Goal: Transaction & Acquisition: Purchase product/service

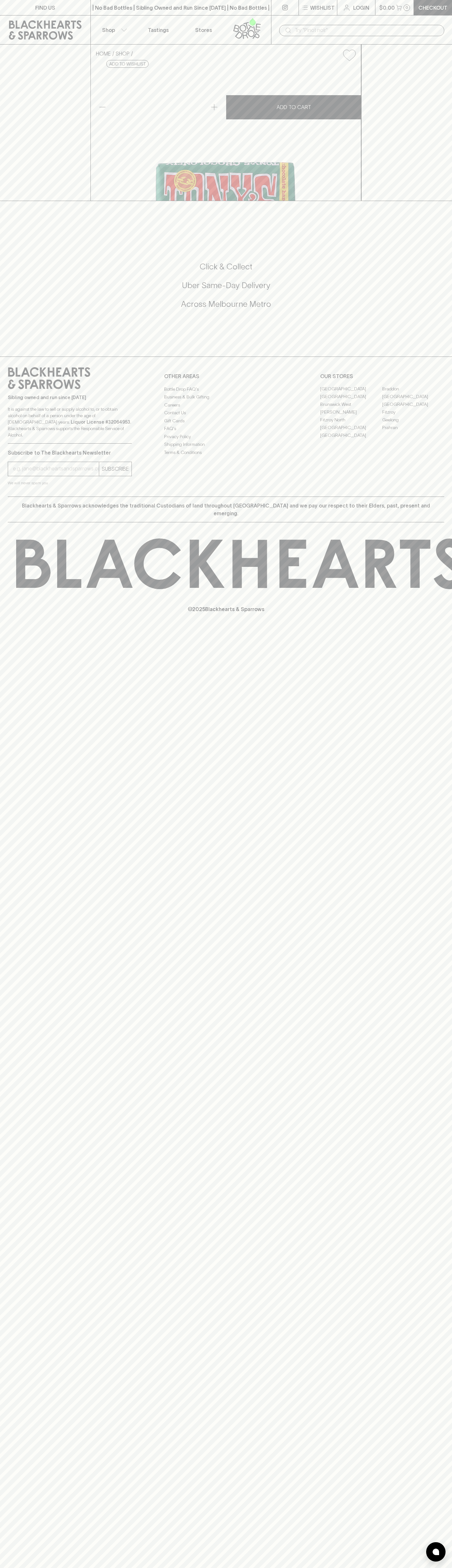
click at [340, 9] on link "Login" at bounding box center [356, 7] width 38 height 15
click at [424, 1033] on div "FIND US | No Bad Bottles | Sibling Owned and Run Since [DATE] | No Bad Bottles …" at bounding box center [226, 784] width 452 height 1568
click at [258, 1567] on html "FIND US | No Bad Bottles | Sibling Owned and Run Since 2006 | No Bad Bottles | …" at bounding box center [226, 784] width 452 height 1568
click at [8, 343] on div "Click & Collect Uber Same-Day Delivery Across Melbourne Metro" at bounding box center [226, 290] width 436 height 108
